Goal: Information Seeking & Learning: Compare options

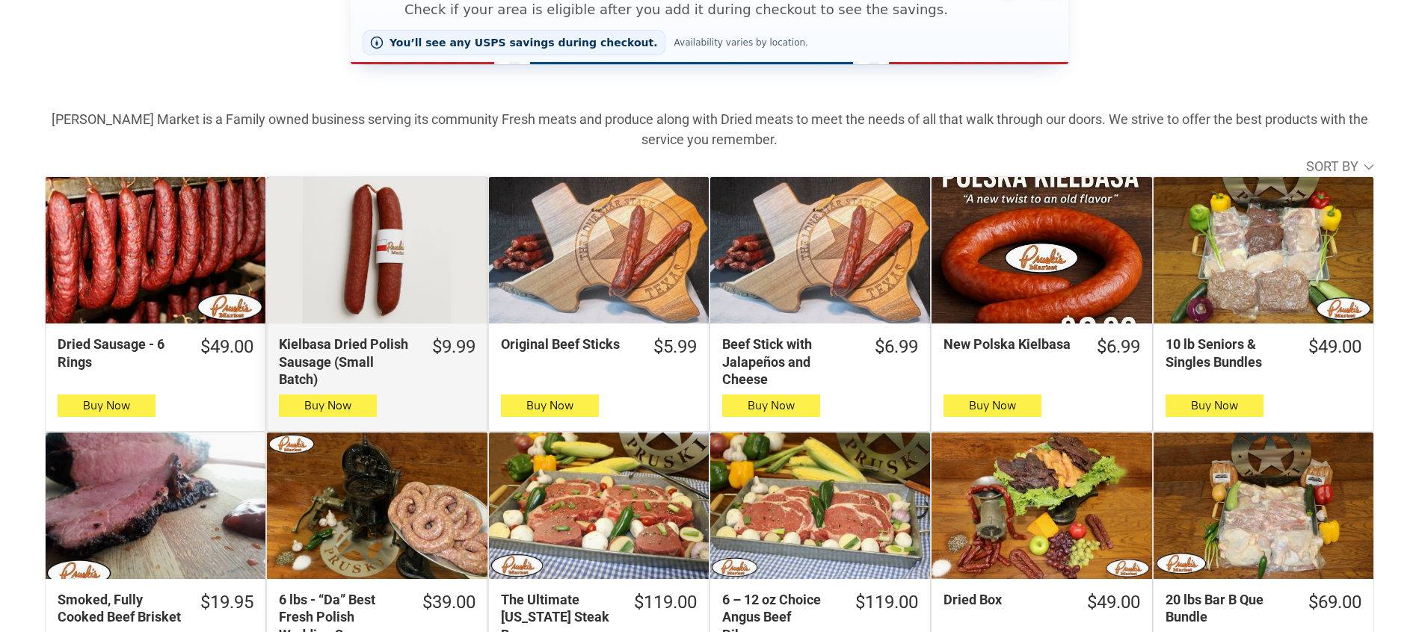
scroll to position [351, 0]
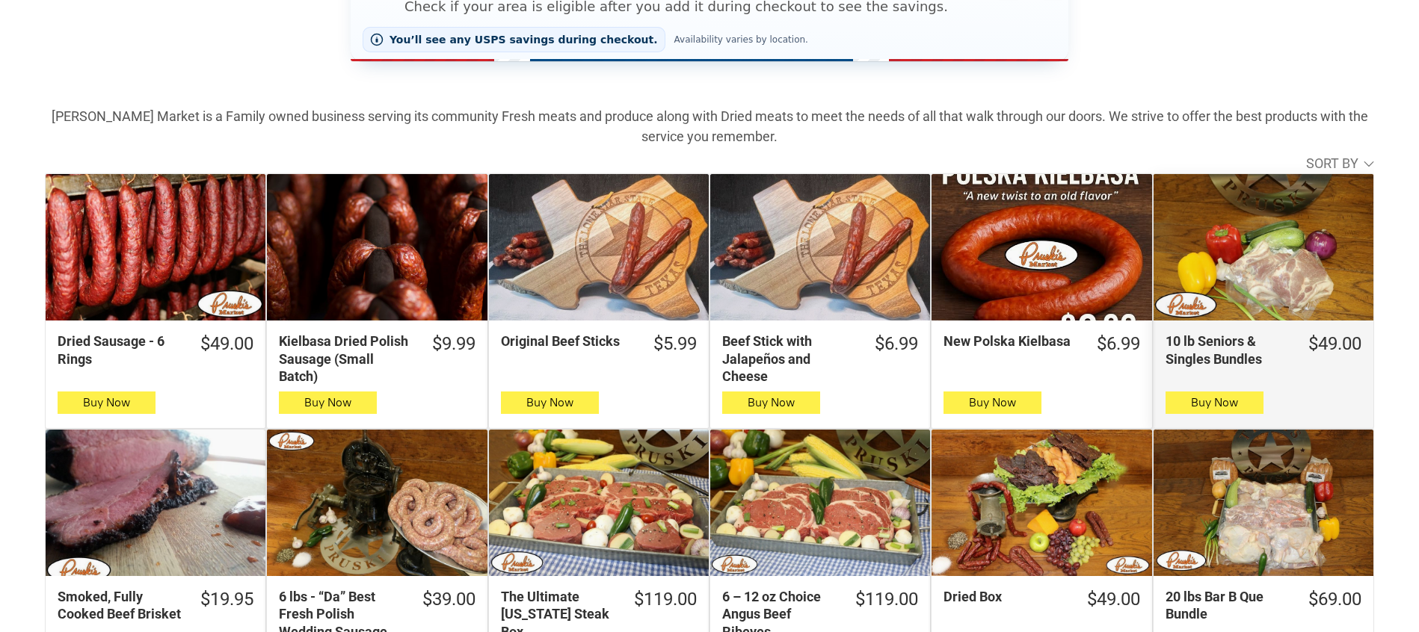
click at [1219, 348] on div "10 lb Seniors & Singles Bundles" at bounding box center [1226, 350] width 123 height 35
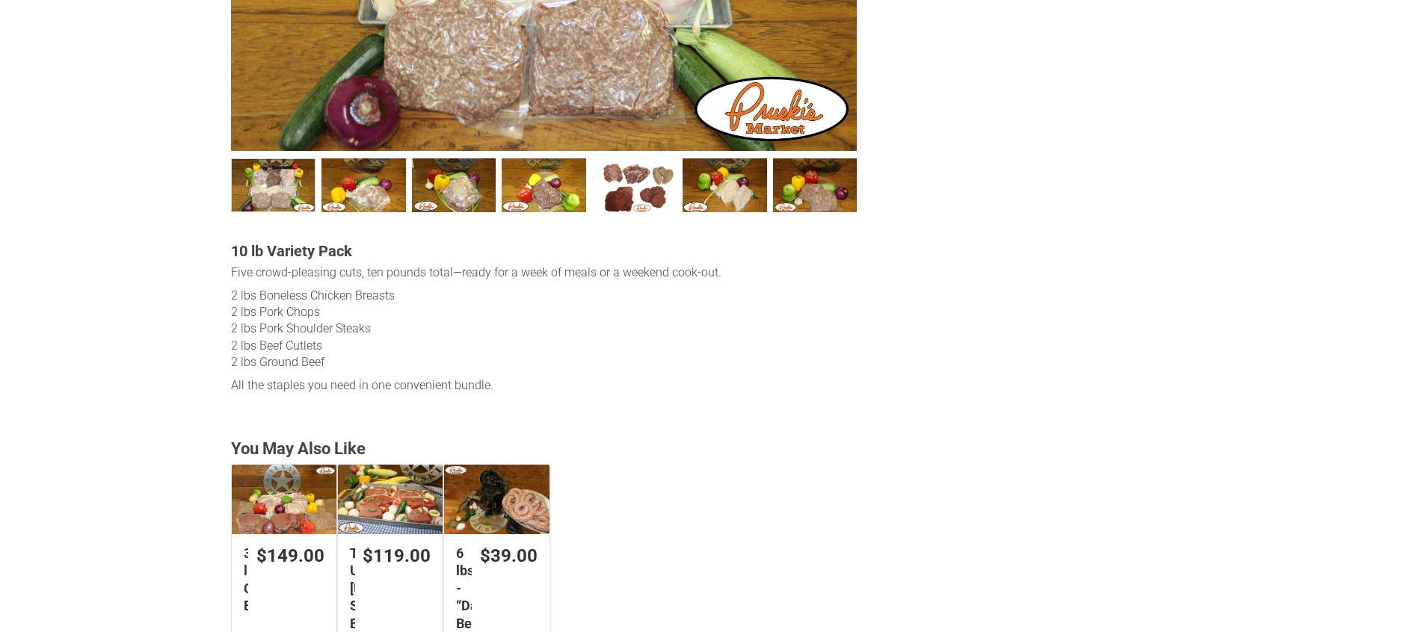
scroll to position [706, 0]
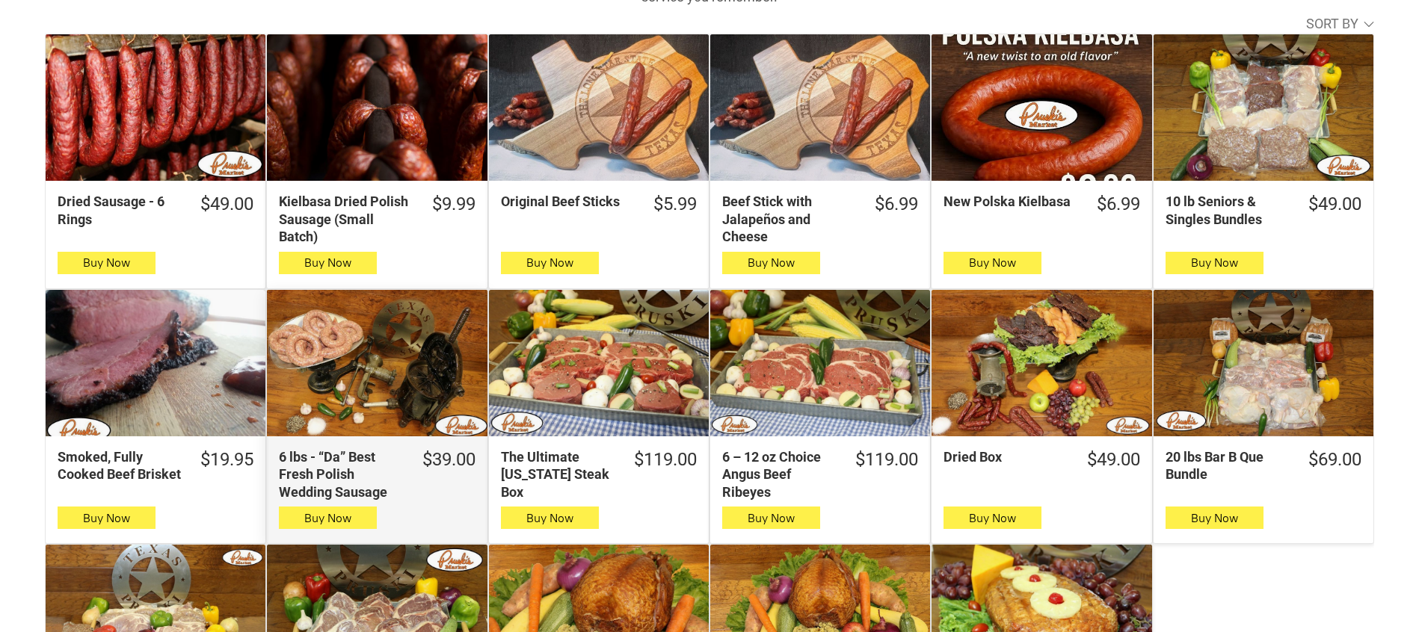
scroll to position [494, 0]
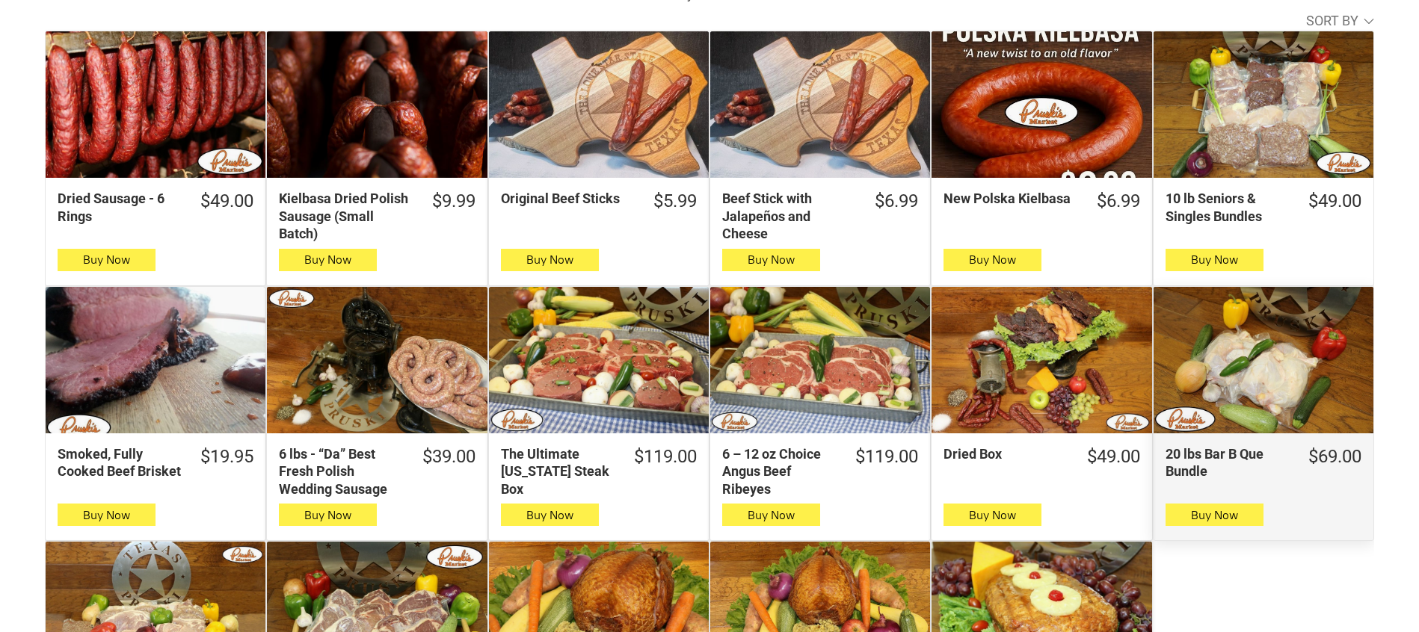
click at [1191, 457] on div "20 lbs Bar B Que Bundle" at bounding box center [1226, 462] width 123 height 35
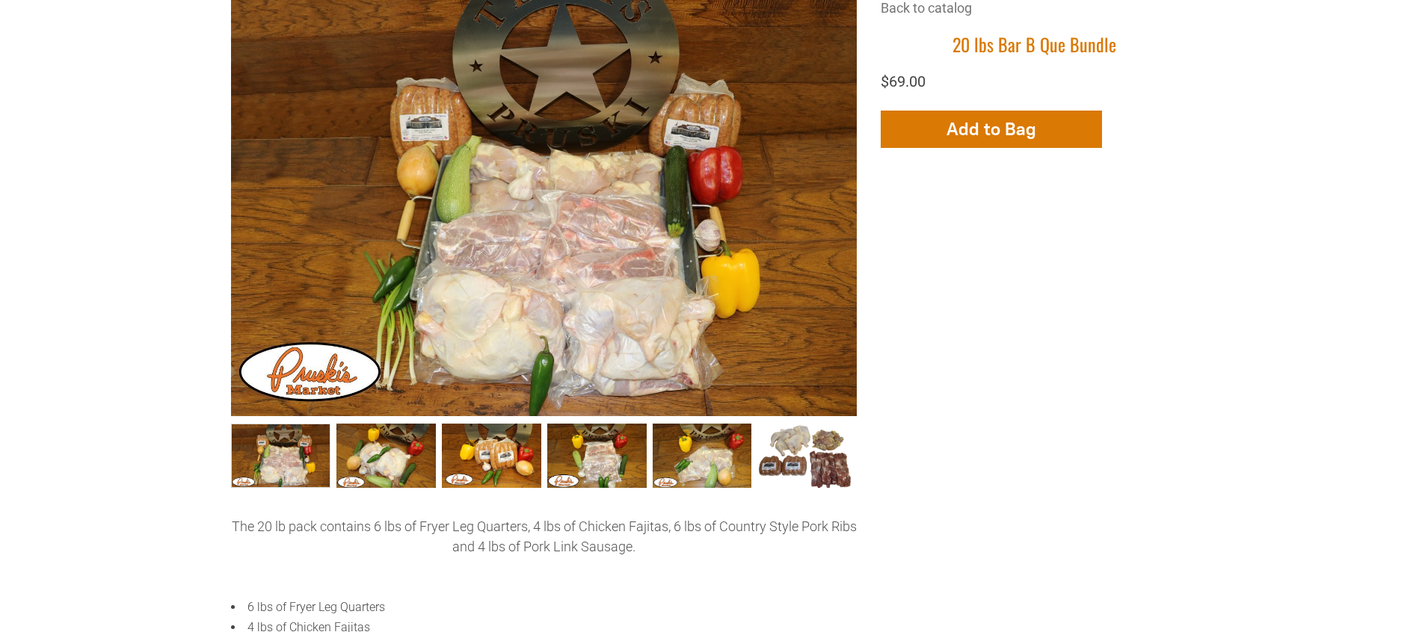
scroll to position [554, 0]
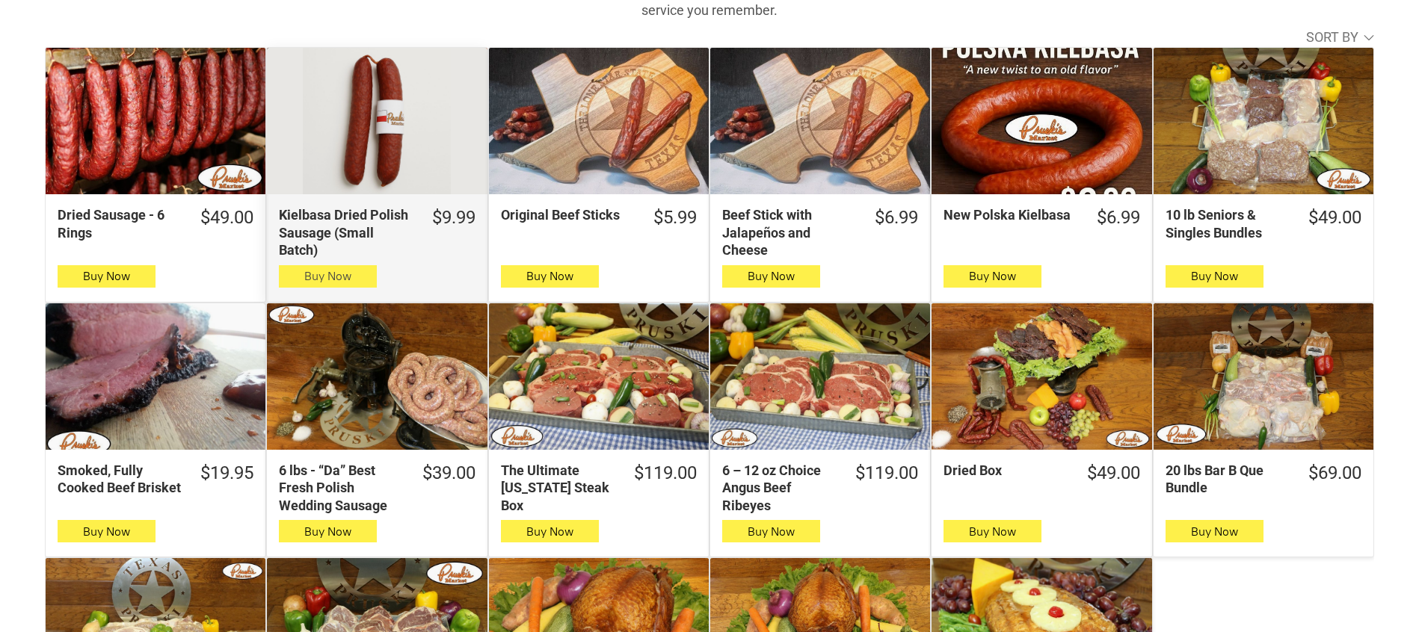
scroll to position [401, 0]
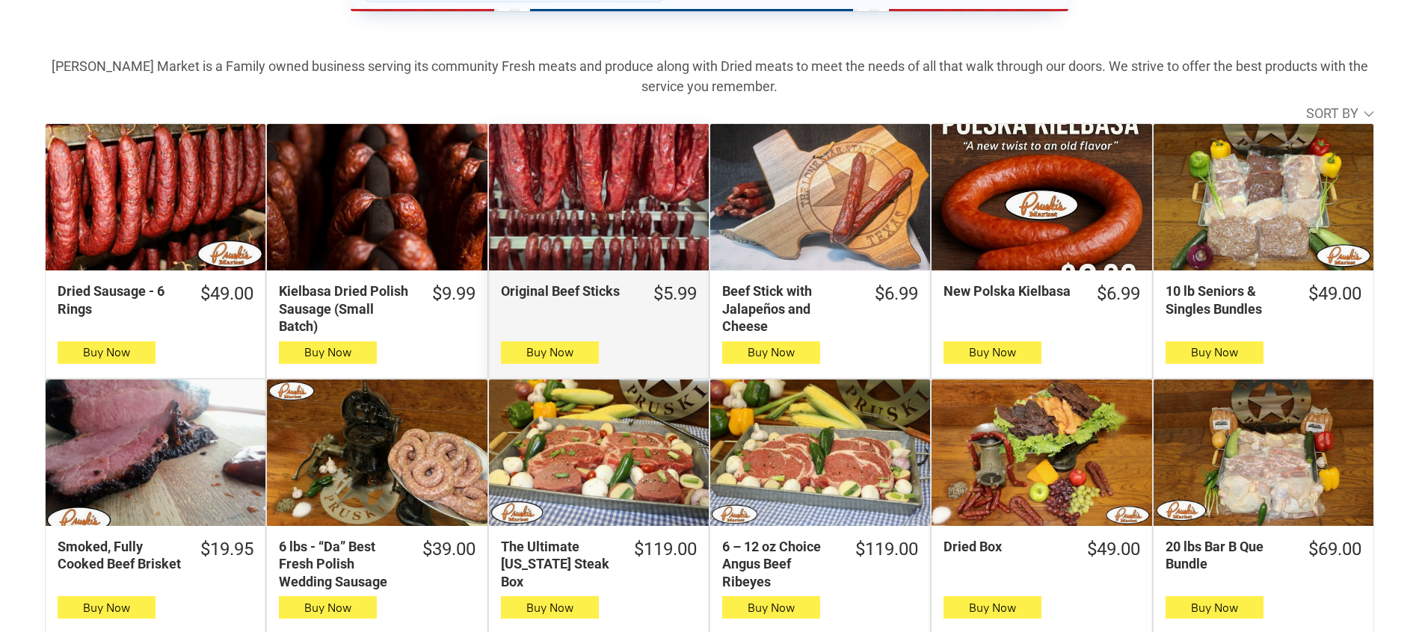
click at [531, 292] on div "Original Beef Sticks" at bounding box center [567, 291] width 133 height 17
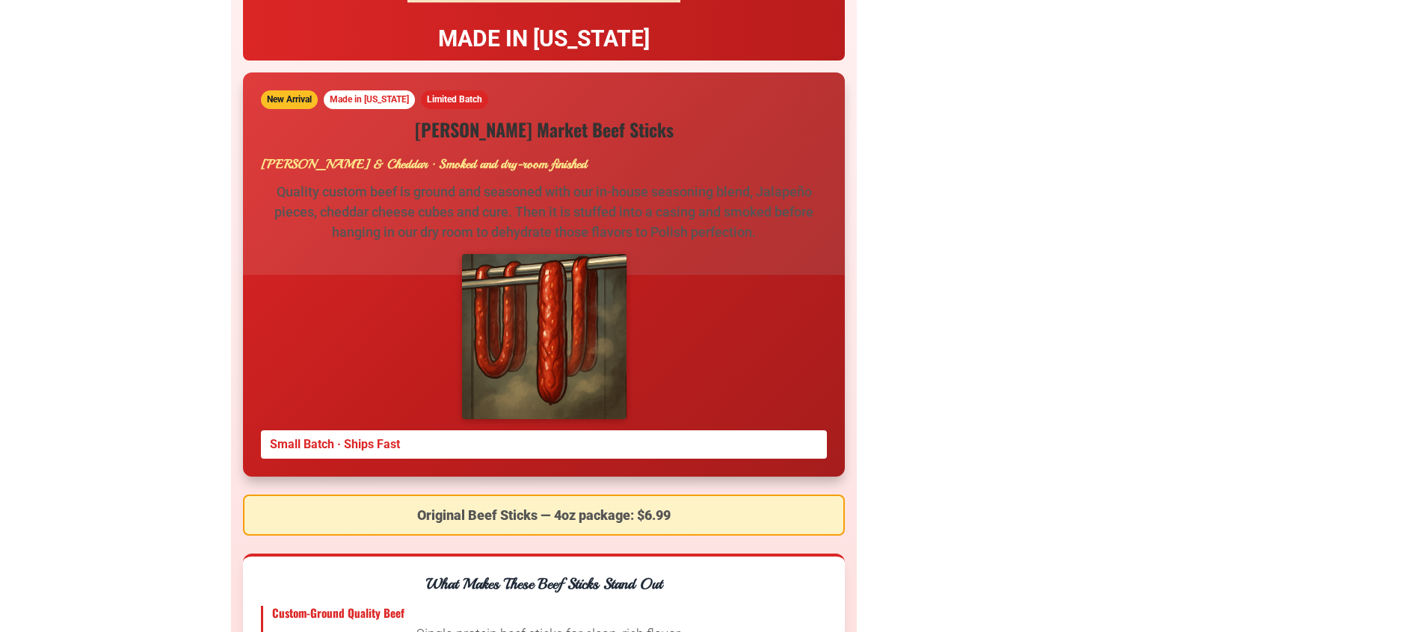
scroll to position [2339, 0]
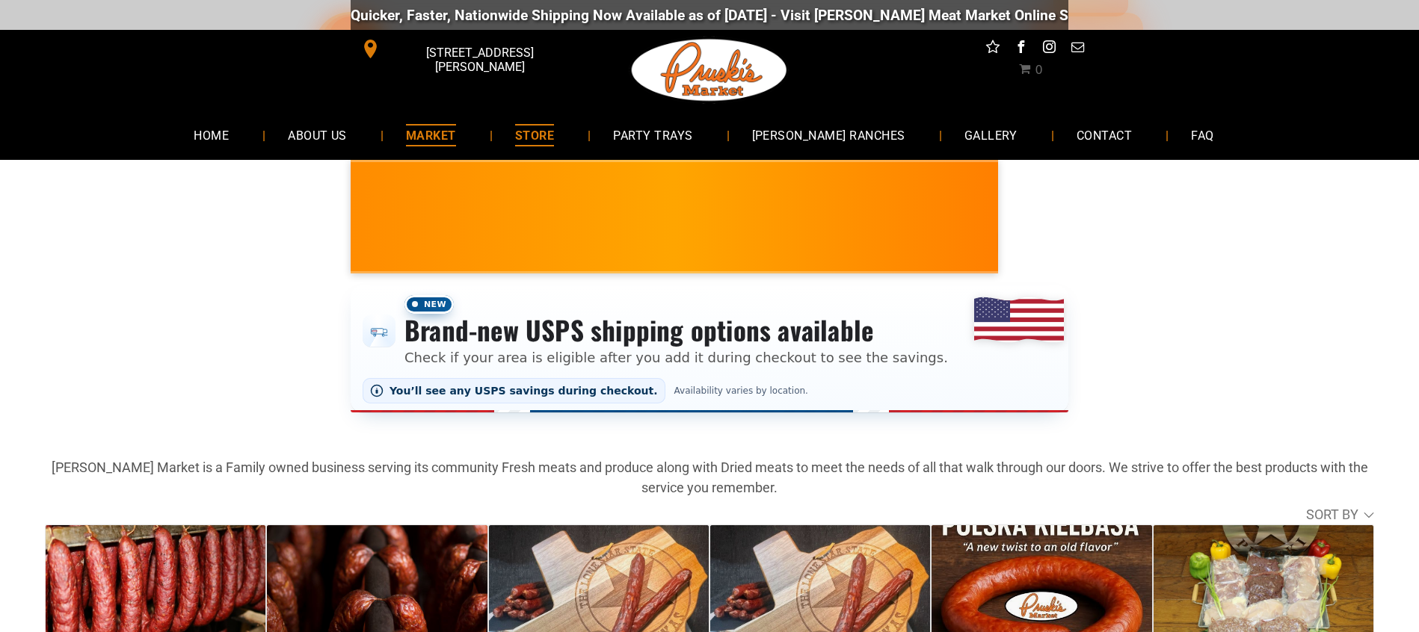
click at [448, 138] on span "MARKET" at bounding box center [431, 135] width 50 height 22
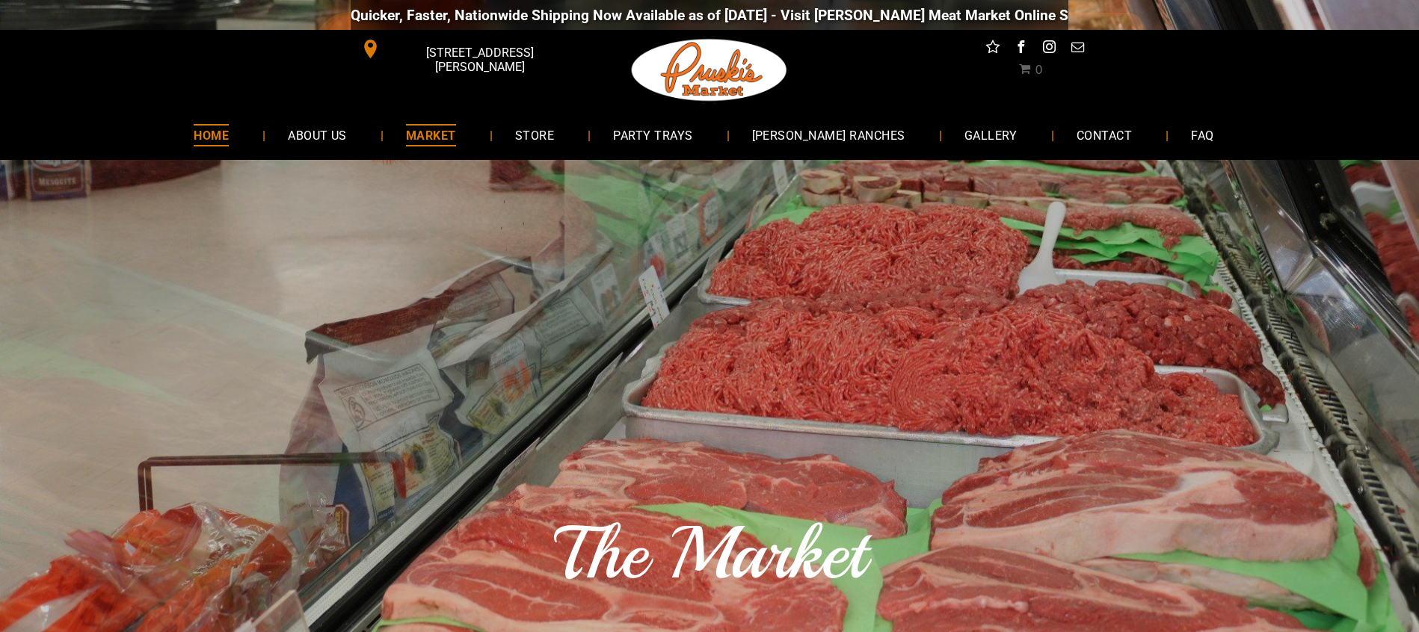
click at [229, 139] on span "HOME" at bounding box center [211, 135] width 35 height 22
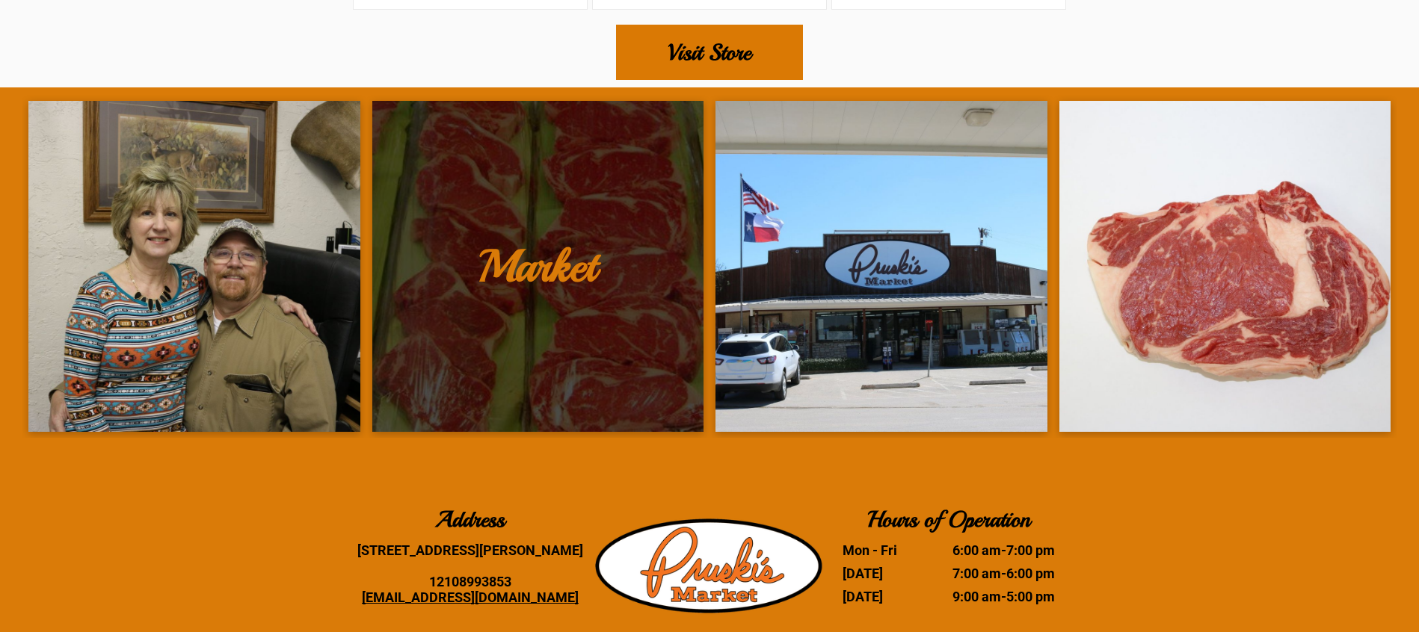
scroll to position [2565, 0]
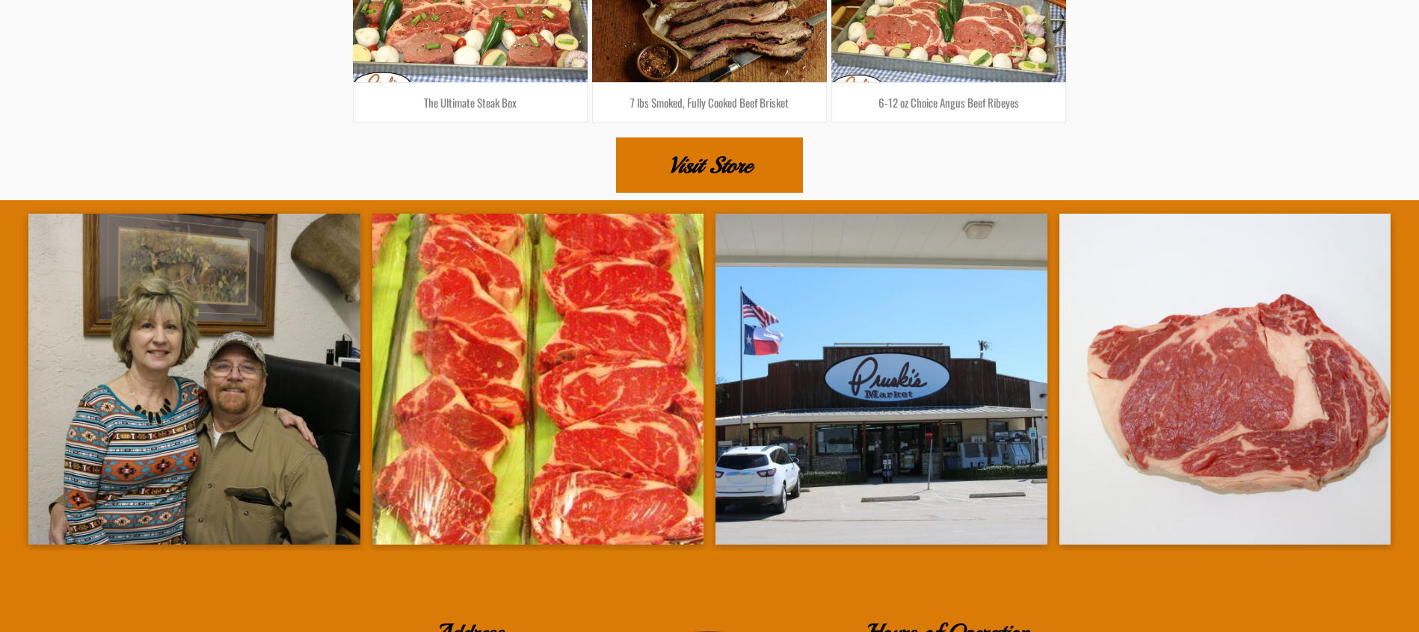
click at [710, 139] on span "Visit Store" at bounding box center [709, 165] width 83 height 52
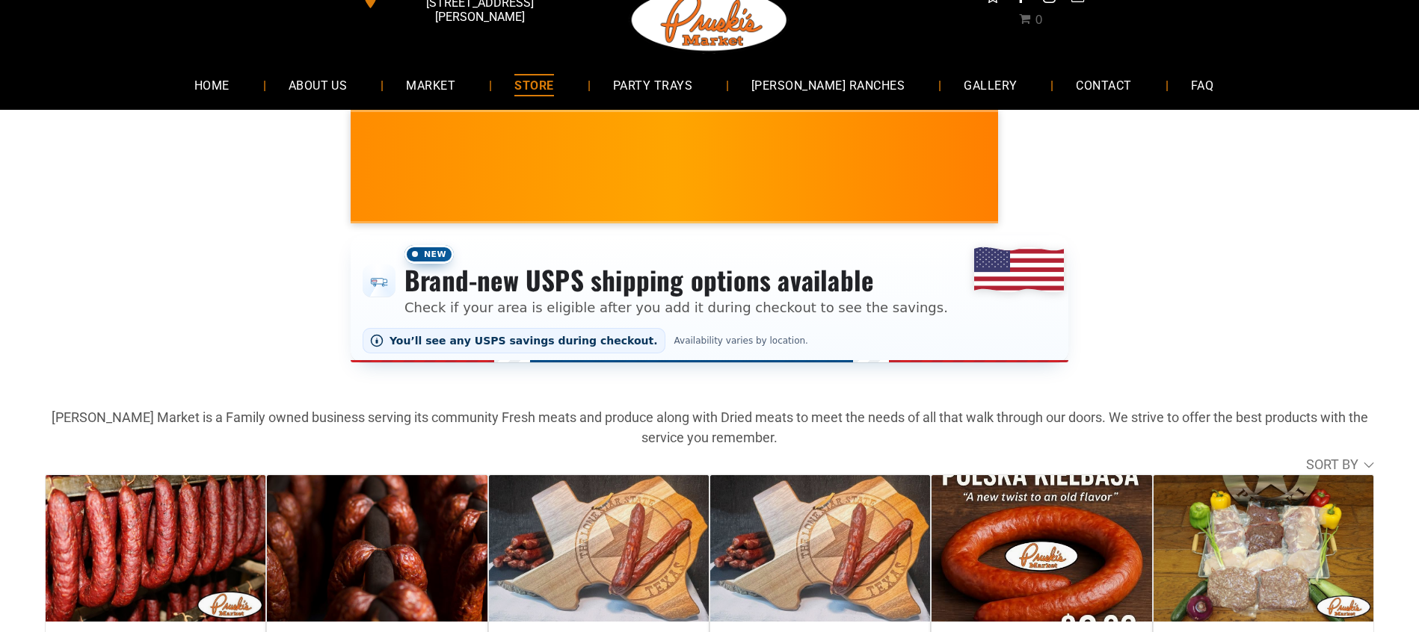
scroll to position [21, 0]
